Goal: Information Seeking & Learning: Learn about a topic

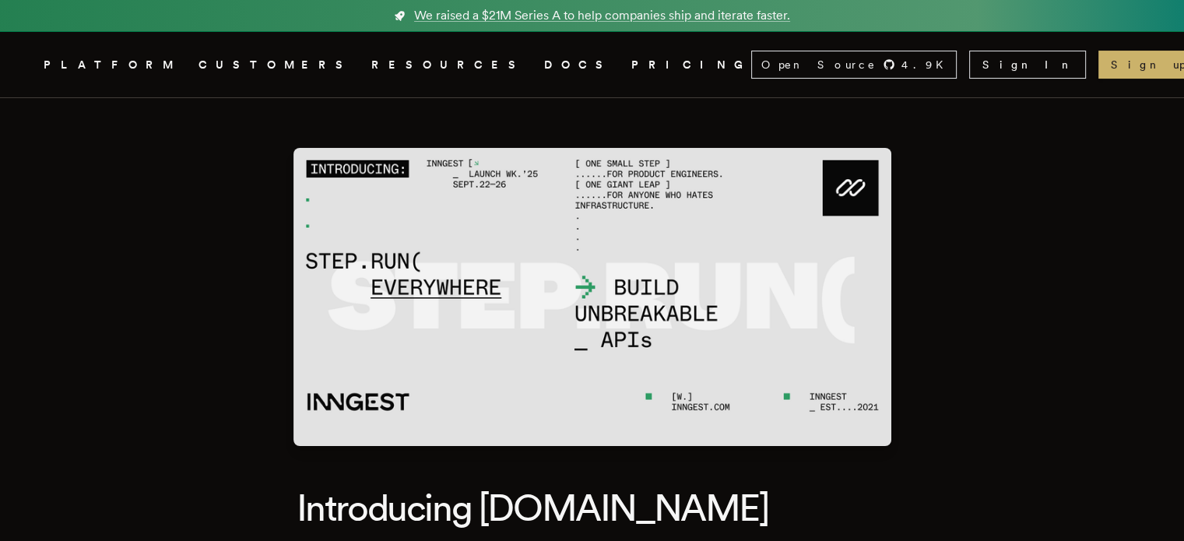
click at [544, 68] on link "DOCS" at bounding box center [578, 64] width 69 height 19
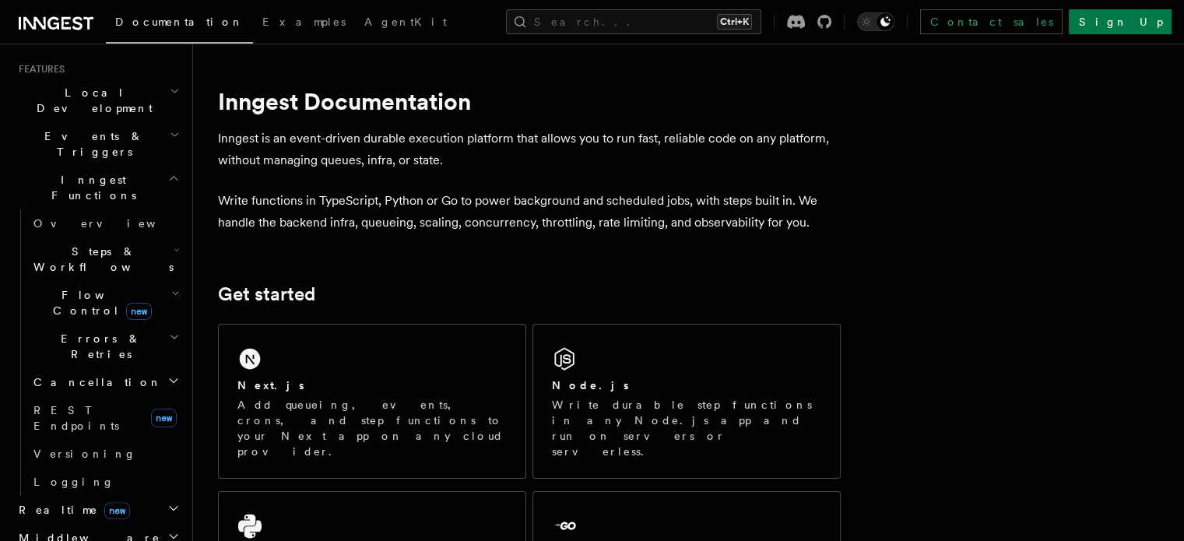
scroll to position [335, 0]
click at [81, 400] on span "REST Endpoints" at bounding box center [88, 415] width 111 height 31
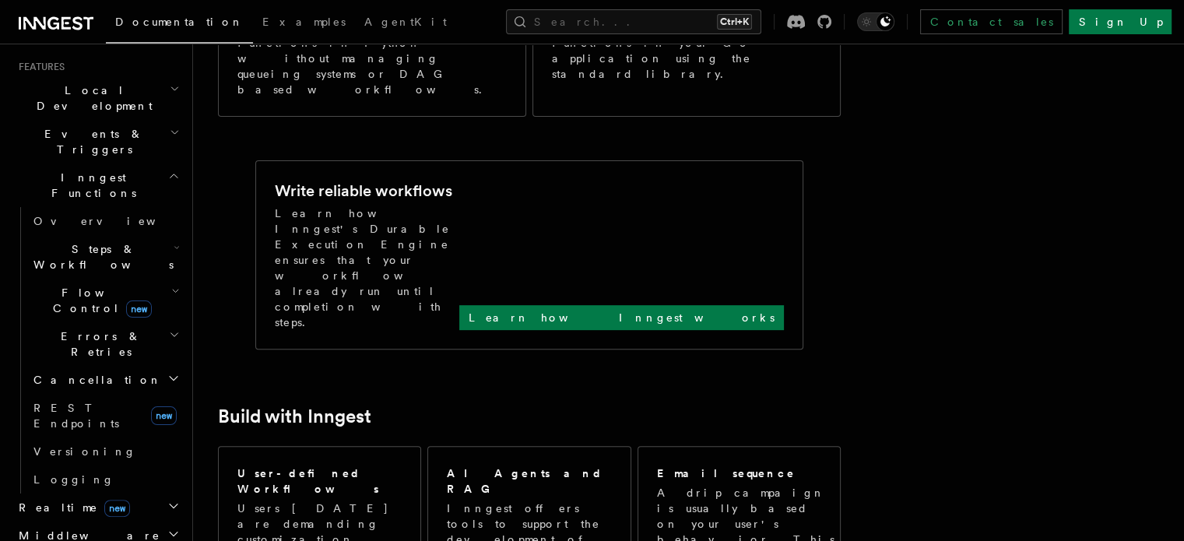
scroll to position [554, 0]
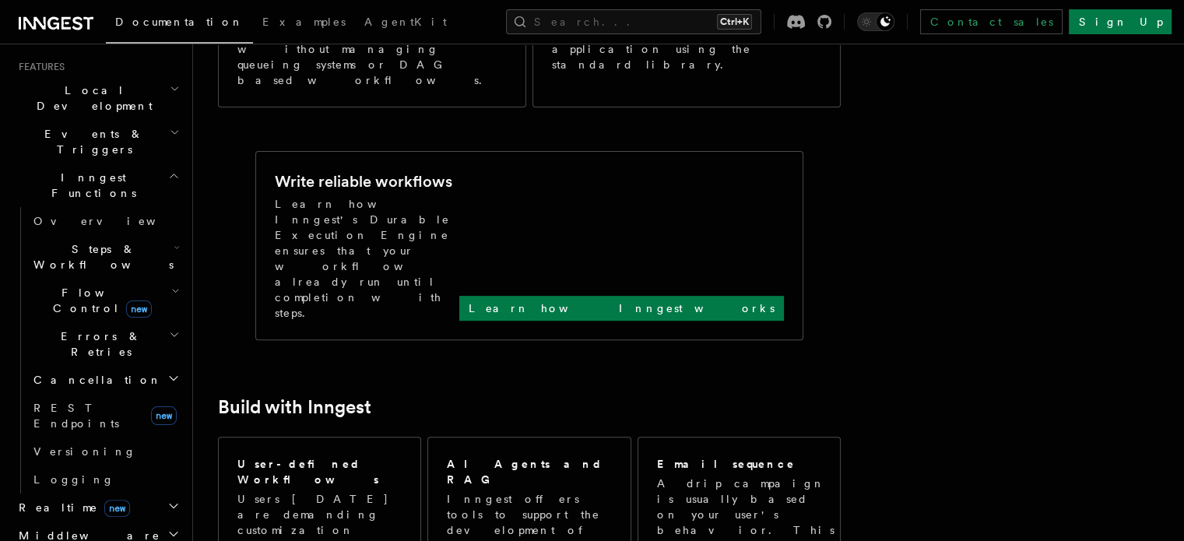
click at [173, 290] on icon "button" at bounding box center [175, 291] width 5 height 3
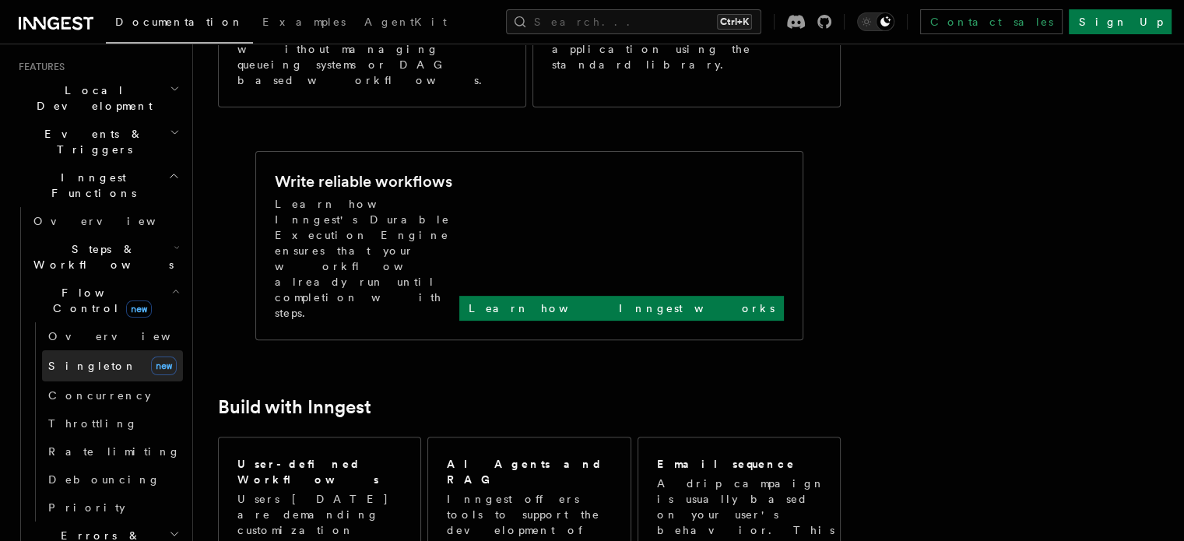
click at [81, 360] on span "Singleton" at bounding box center [92, 366] width 89 height 12
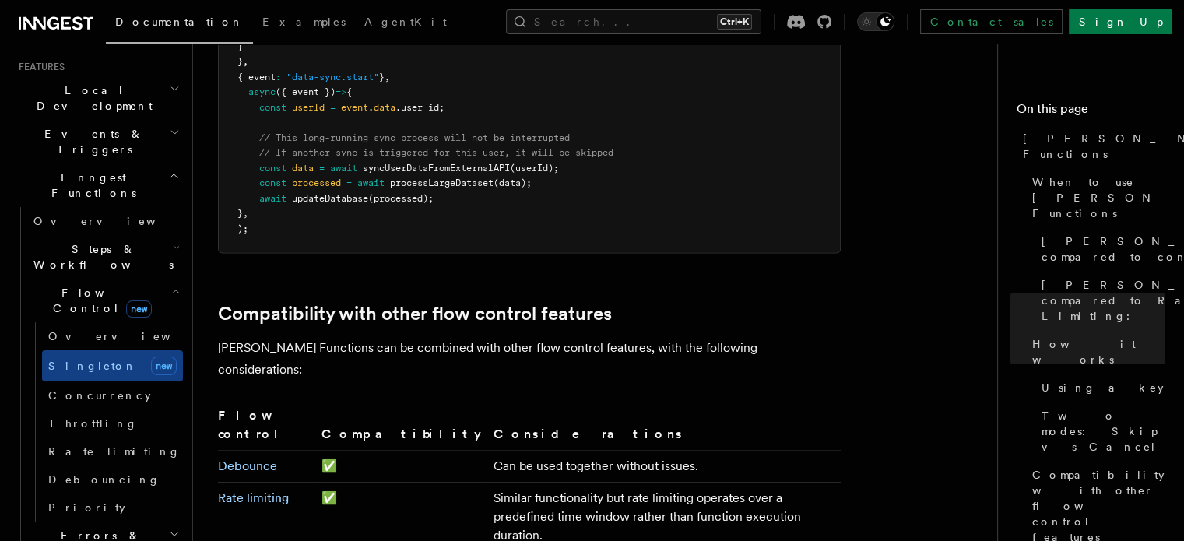
scroll to position [2358, 0]
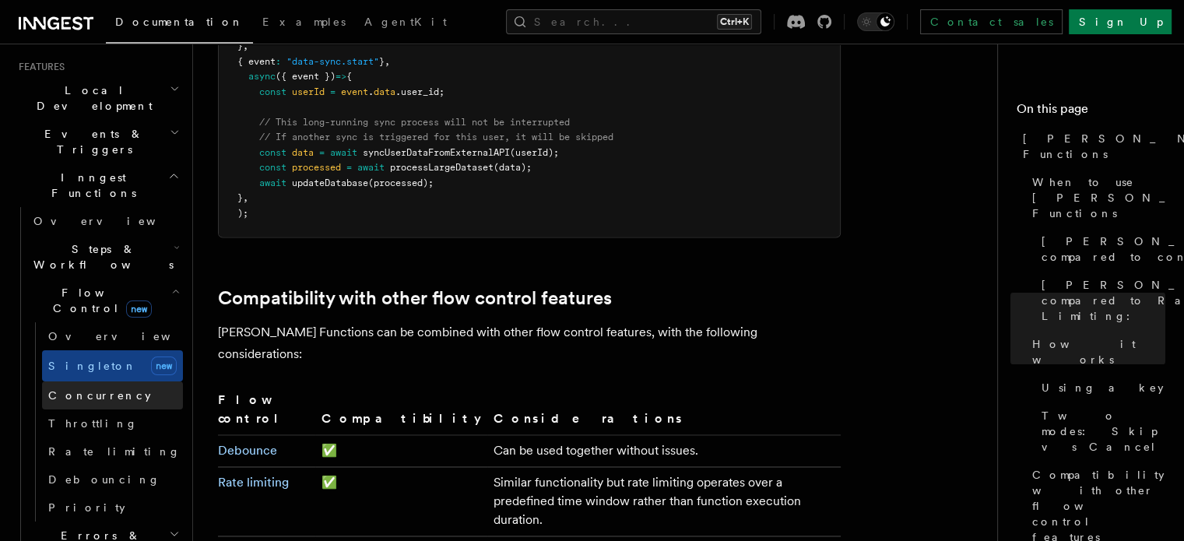
click at [97, 382] on link "Concurrency" at bounding box center [112, 396] width 141 height 28
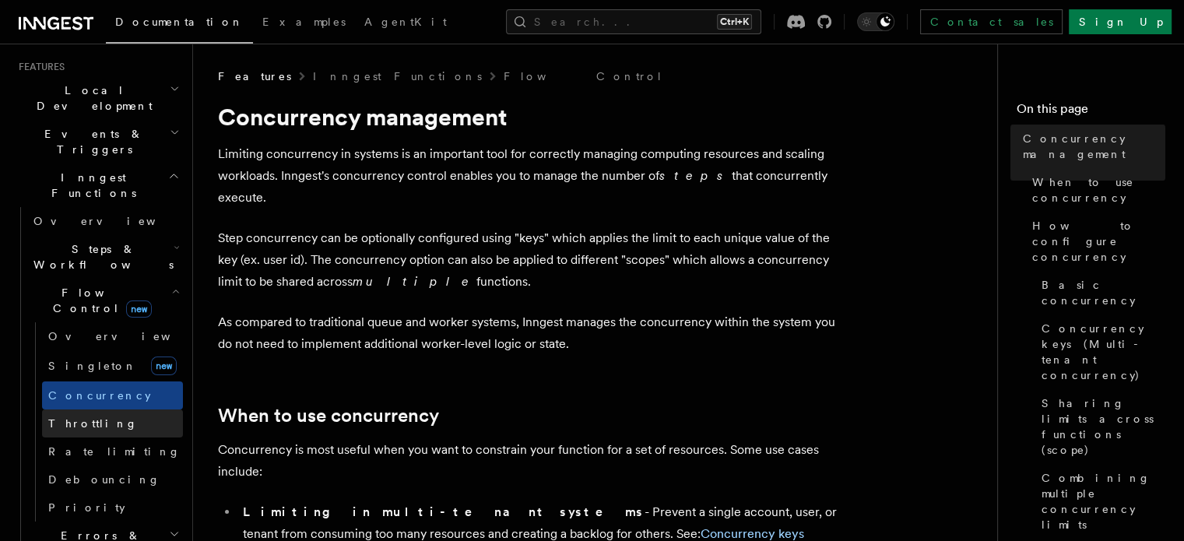
click at [97, 410] on link "Throttling" at bounding box center [112, 424] width 141 height 28
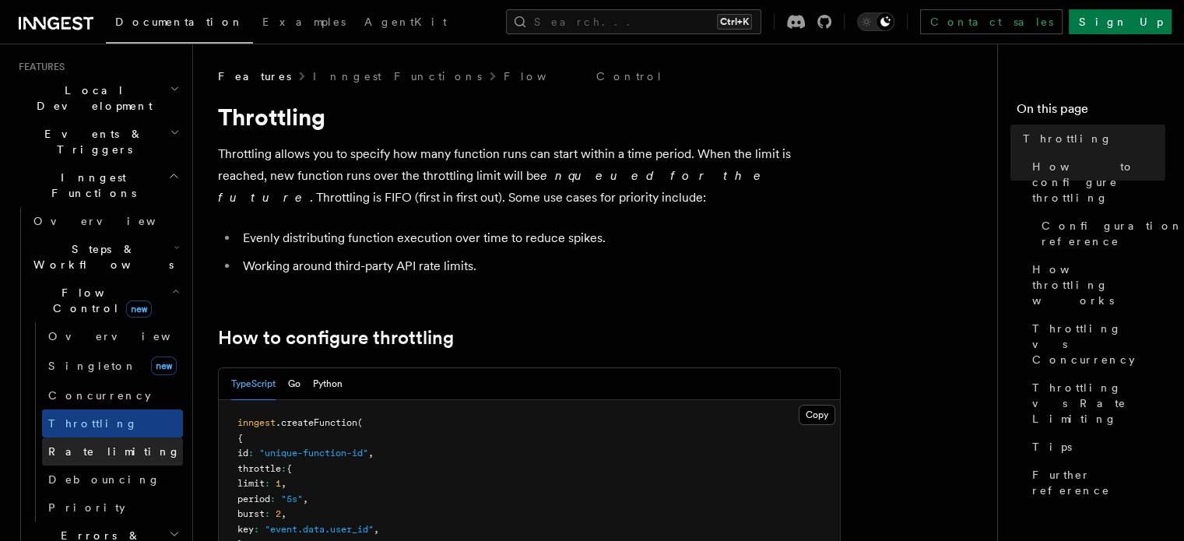
click at [100, 445] on span "Rate limiting" at bounding box center [114, 451] width 132 height 12
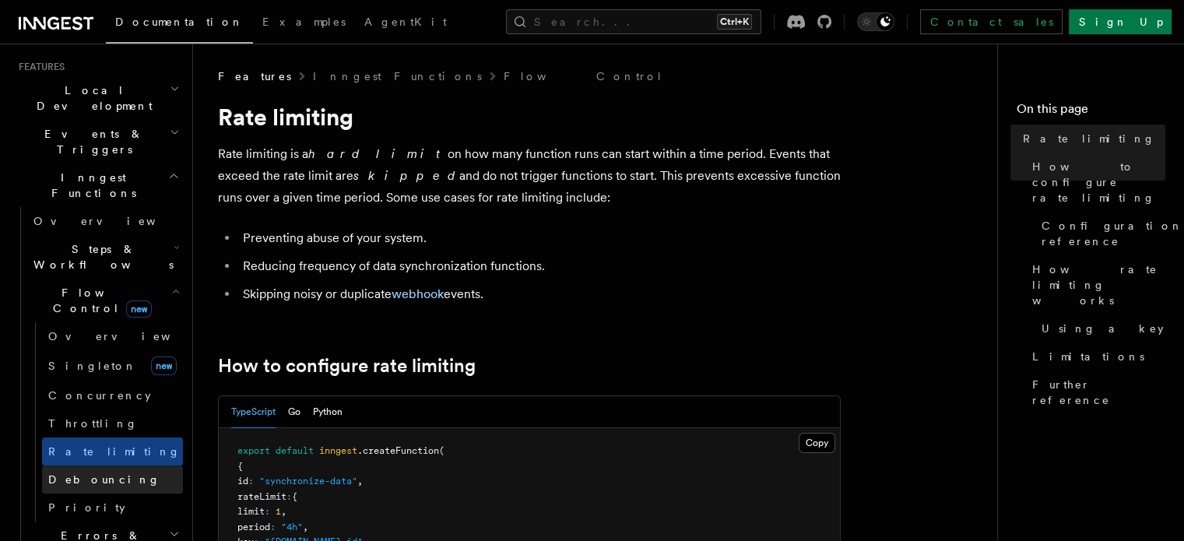
click at [101, 466] on link "Debouncing" at bounding box center [112, 480] width 141 height 28
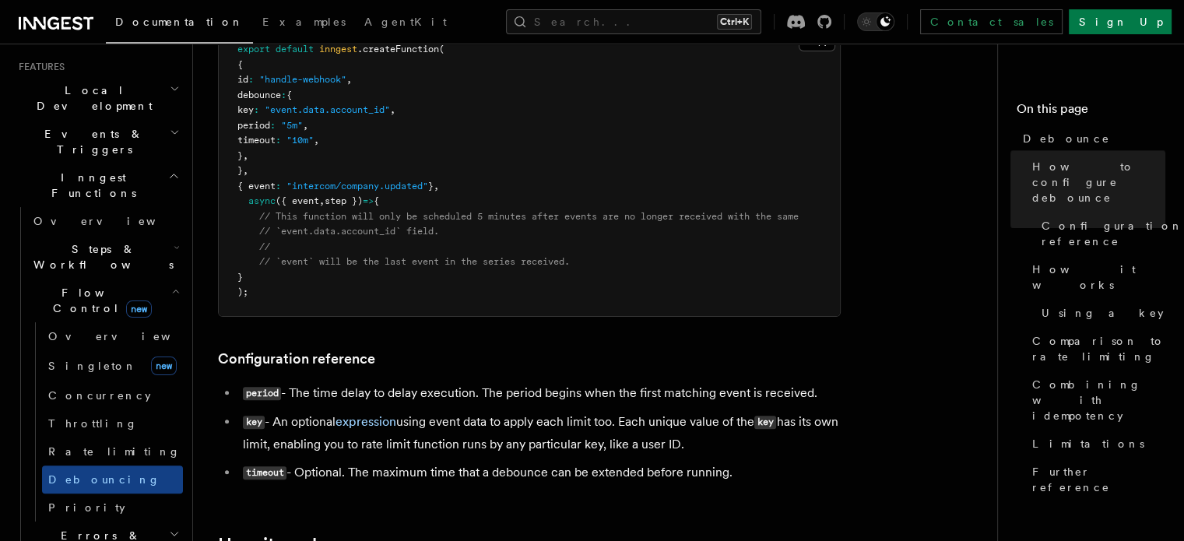
scroll to position [469, 0]
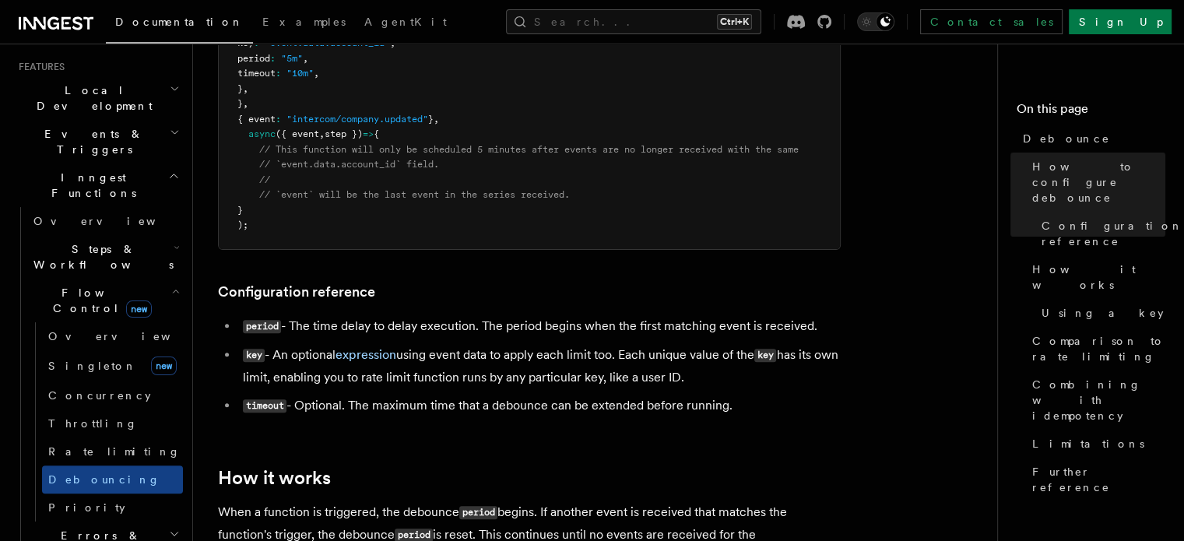
click at [109, 522] on h2 "Errors & Retries" at bounding box center [105, 544] width 156 height 44
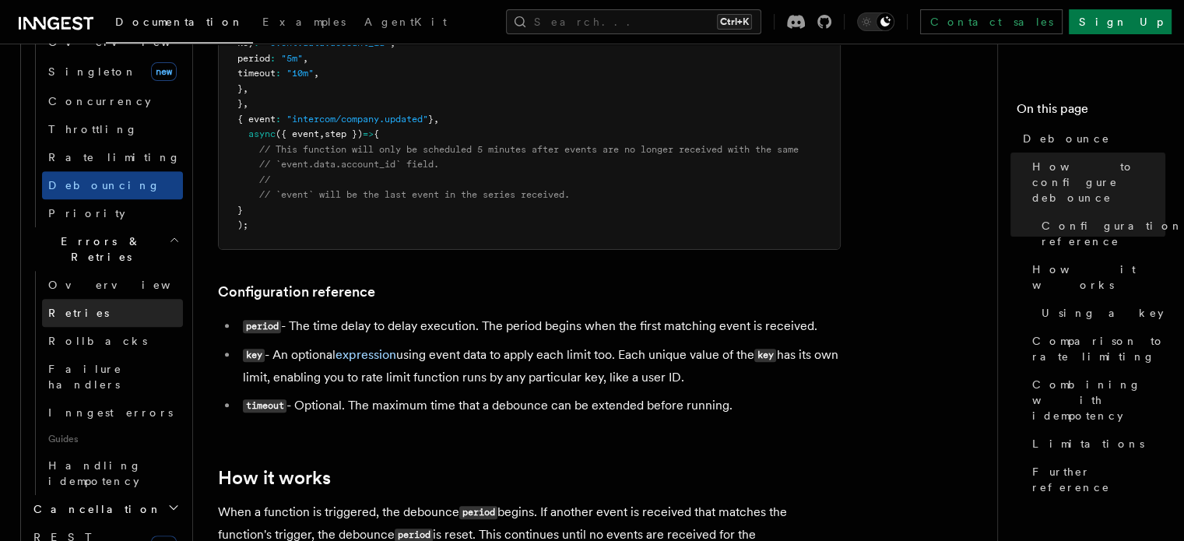
scroll to position [631, 0]
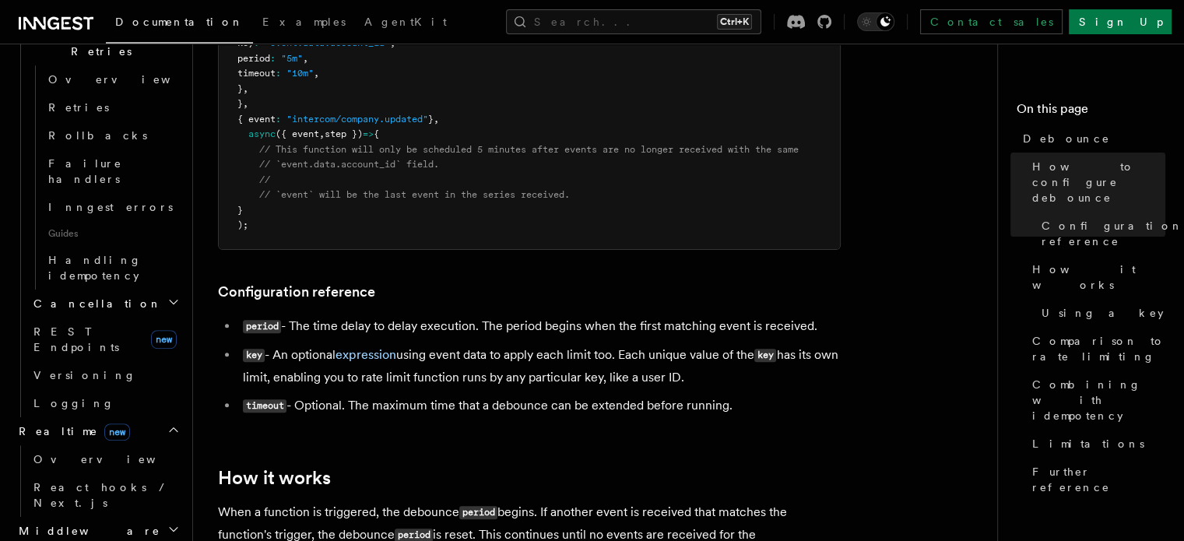
scroll to position [836, 0]
click at [92, 516] on h2 "Middleware" at bounding box center [97, 530] width 171 height 28
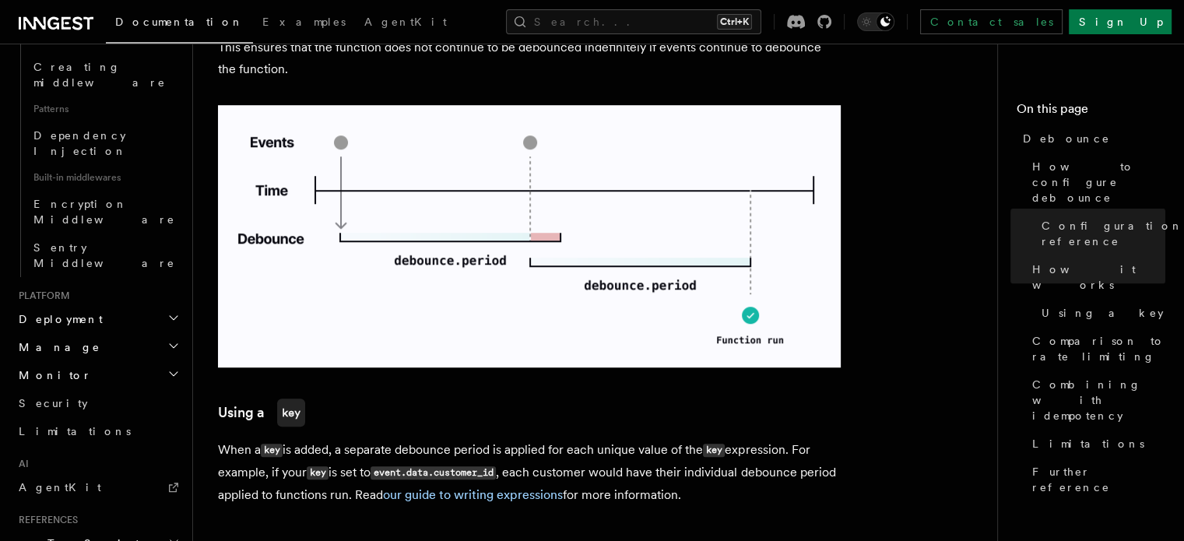
scroll to position [1062, 0]
